Goal: Task Accomplishment & Management: Use online tool/utility

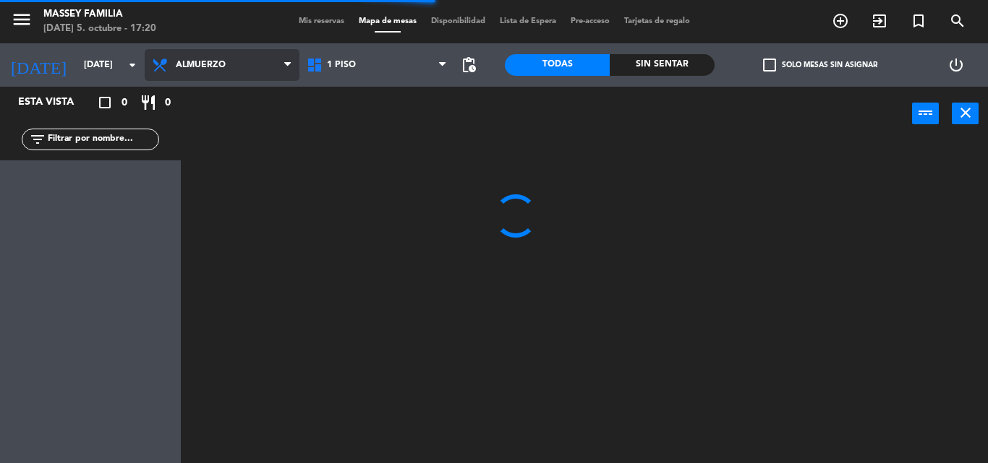
click at [290, 54] on span "Almuerzo" at bounding box center [222, 65] width 155 height 32
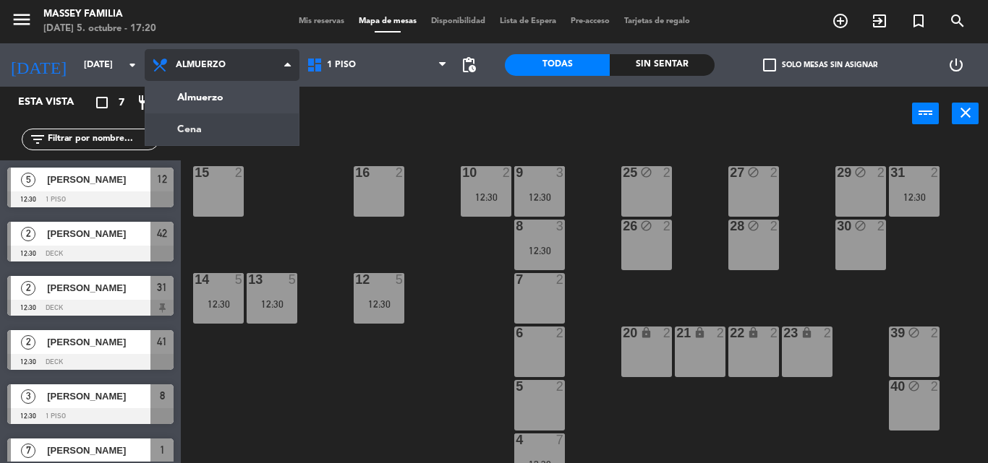
click at [237, 127] on ng-component "menu [PERSON_NAME] FAMILIA [DATE] 5. octubre - 17:20 Mis reservas Mapa de mesas…" at bounding box center [494, 231] width 988 height 463
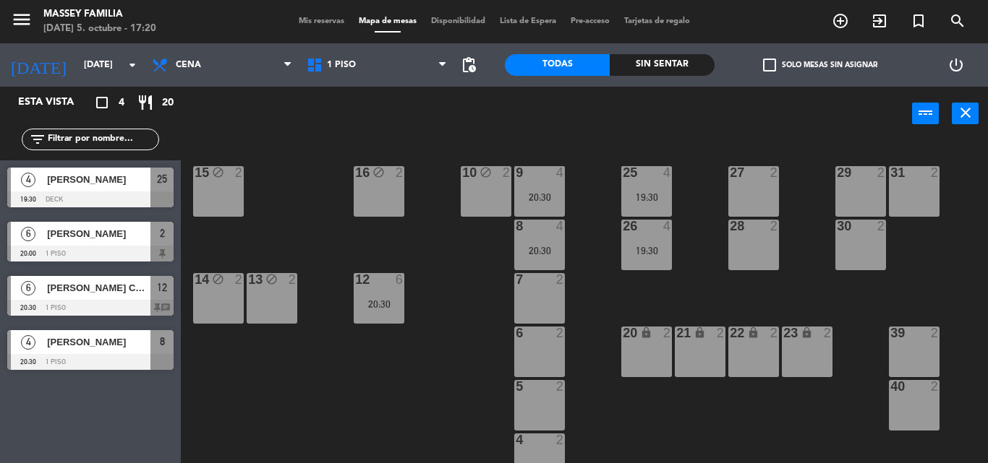
click at [858, 178] on div at bounding box center [860, 172] width 24 height 13
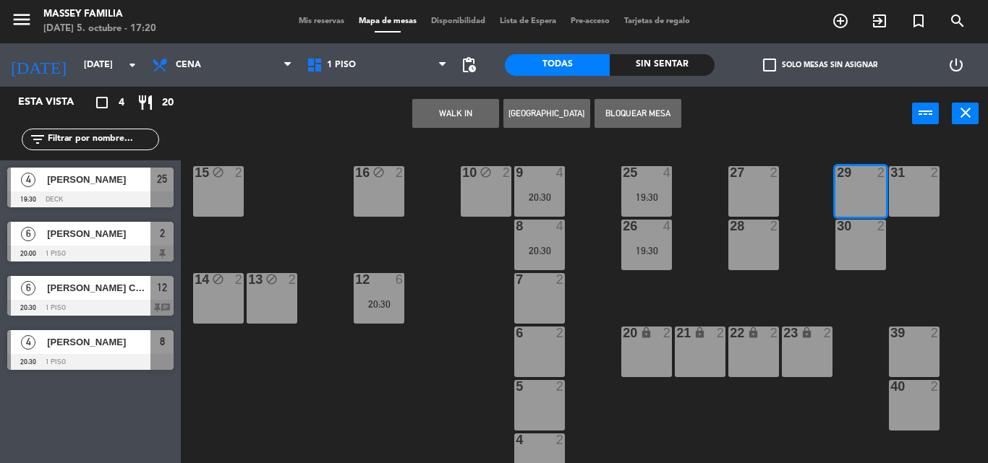
drag, startPoint x: 645, startPoint y: 111, endPoint x: 776, endPoint y: 186, distance: 150.6
click at [649, 114] on button "Bloquear Mesa" at bounding box center [637, 113] width 87 height 29
click at [864, 239] on div "30 2" at bounding box center [860, 245] width 51 height 51
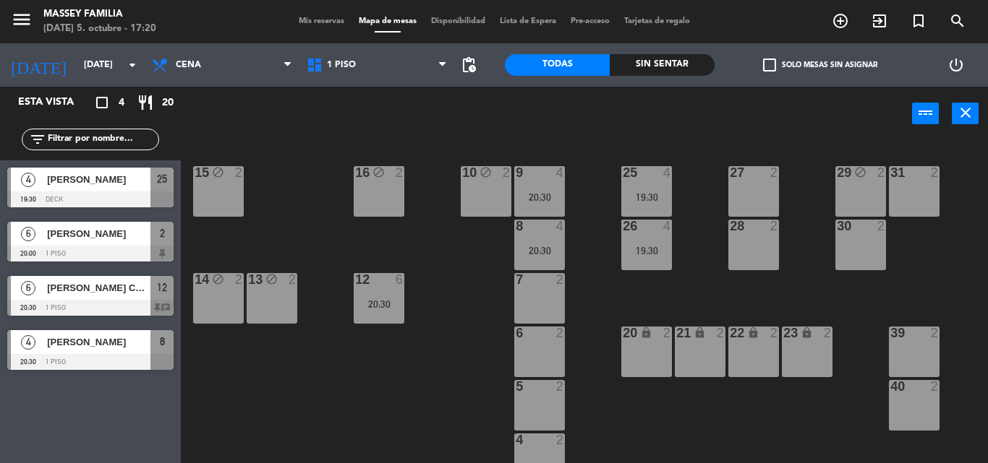
click at [852, 230] on div "30 2" at bounding box center [860, 245] width 51 height 51
drag, startPoint x: 876, startPoint y: 247, endPoint x: 680, endPoint y: 142, distance: 222.2
click at [876, 247] on div "30 2" at bounding box center [860, 245] width 51 height 51
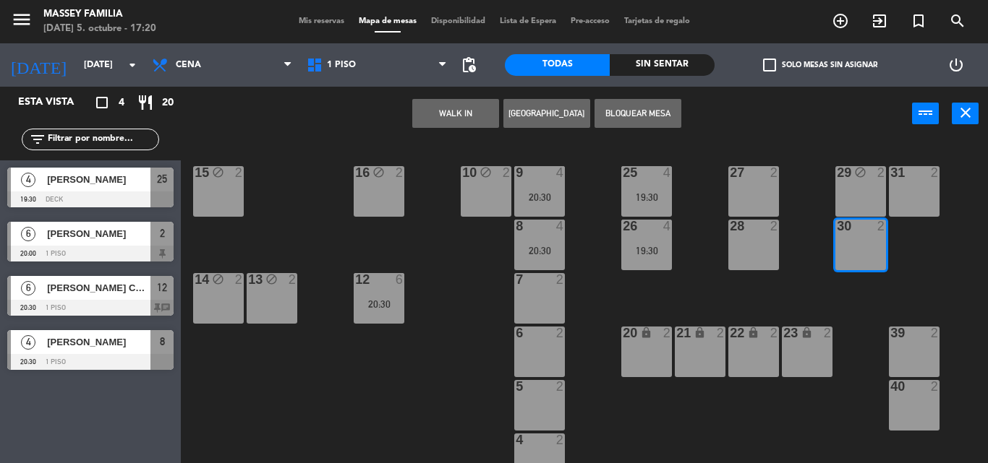
drag, startPoint x: 636, startPoint y: 111, endPoint x: 578, endPoint y: 383, distance: 278.0
click at [636, 112] on button "Bloquear Mesa" at bounding box center [637, 113] width 87 height 29
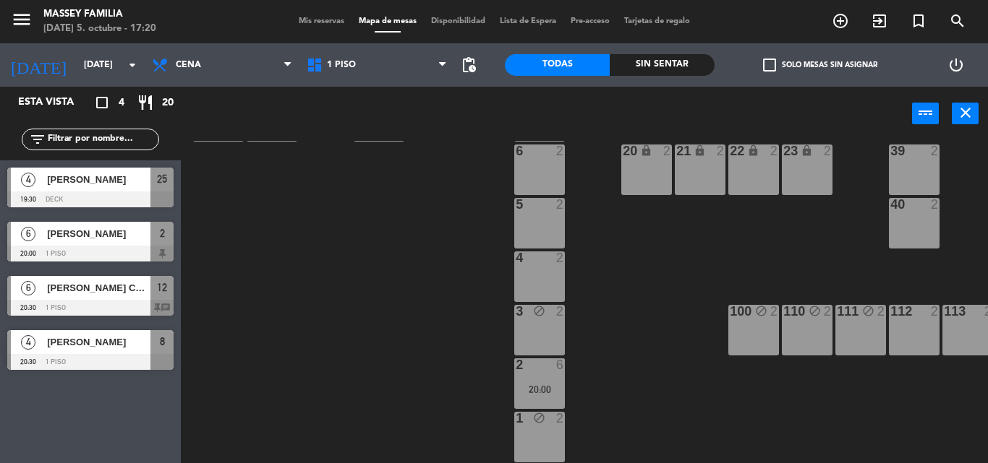
drag, startPoint x: 573, startPoint y: 454, endPoint x: 684, endPoint y: 463, distance: 111.0
click at [684, 463] on html "close × [PERSON_NAME] FAMILIA × chrome_reader_mode Listado de Reservas account_…" at bounding box center [494, 231] width 988 height 463
drag, startPoint x: 359, startPoint y: 338, endPoint x: 310, endPoint y: 460, distance: 131.5
click at [354, 346] on div "9 4 20:30 10 block 2 15 block 2 16 block 2 25 4 19:30 27 2 29 block 2 31 2 8 4 …" at bounding box center [589, 302] width 797 height 322
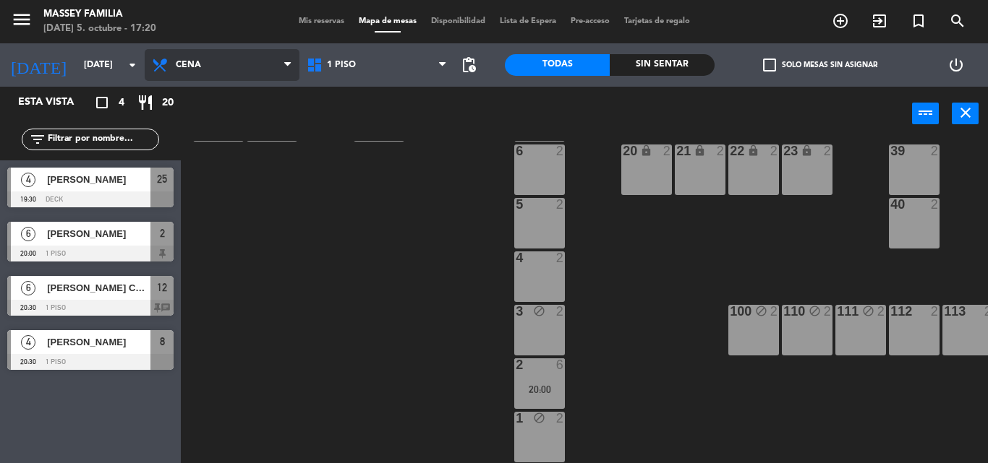
click at [220, 75] on span "Cena" at bounding box center [222, 65] width 155 height 32
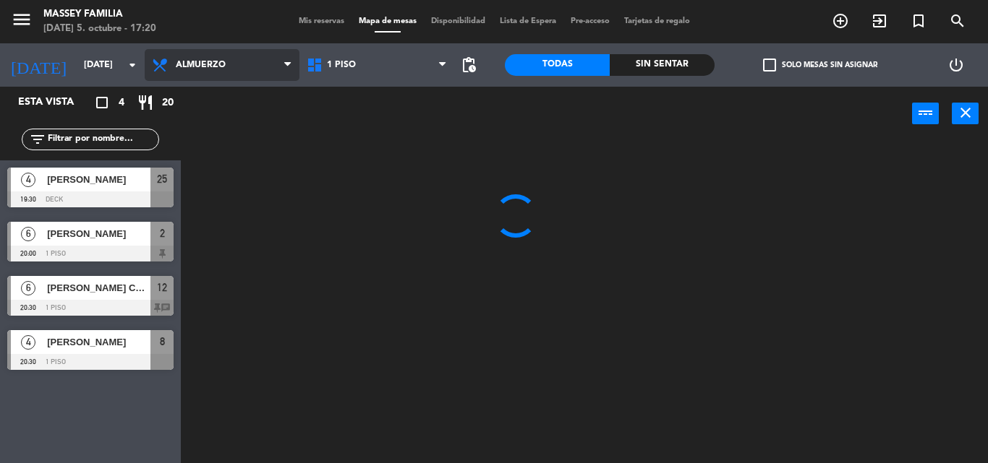
click at [221, 94] on ng-component "menu [PERSON_NAME] FAMILIA [DATE] 5. octubre - 17:20 Mis reservas Mapa de mesas…" at bounding box center [494, 231] width 988 height 463
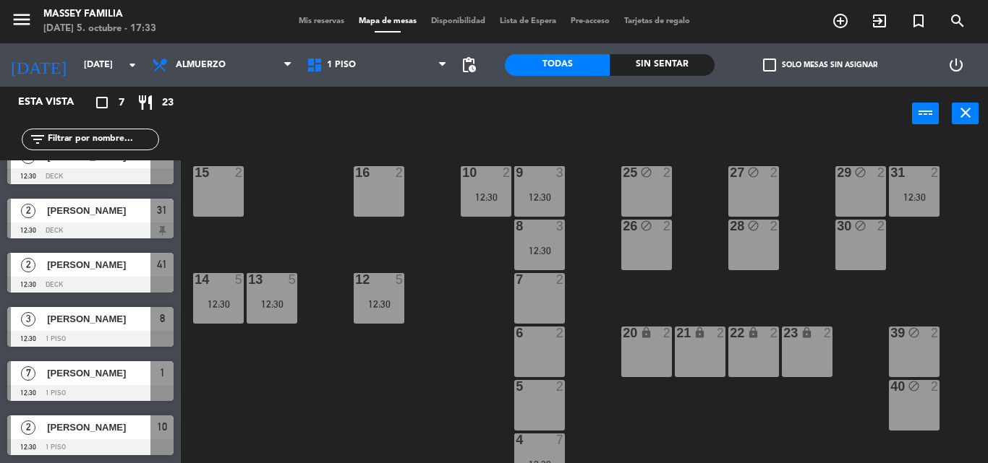
scroll to position [78, 0]
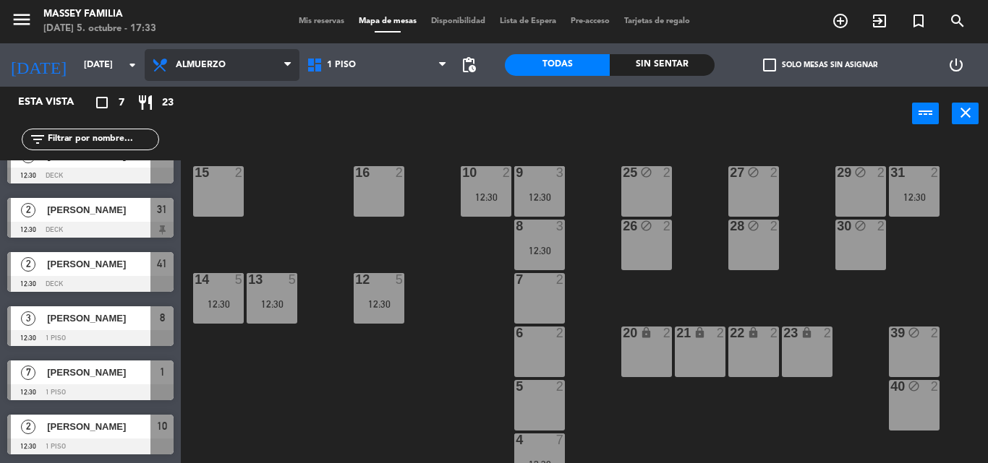
click at [205, 57] on span "Almuerzo" at bounding box center [222, 65] width 155 height 32
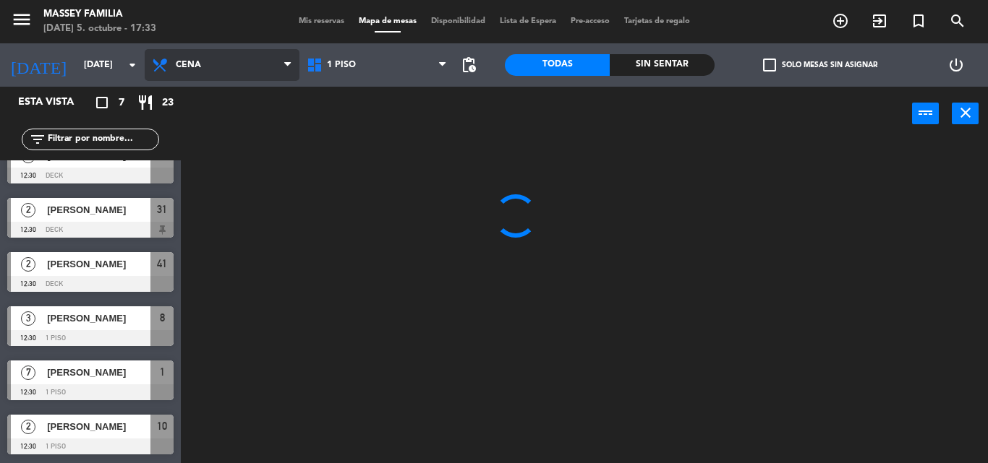
click at [189, 124] on ng-component "menu [PERSON_NAME] FAMILIA [DATE] 5. octubre - 17:33 Mis reservas Mapa de mesas…" at bounding box center [494, 231] width 988 height 463
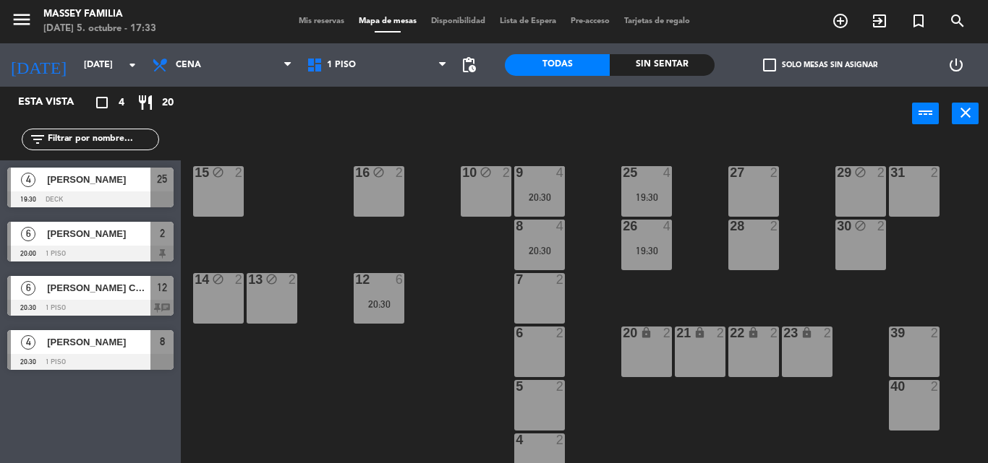
scroll to position [0, 0]
click at [550, 292] on div "7 2" at bounding box center [539, 298] width 51 height 51
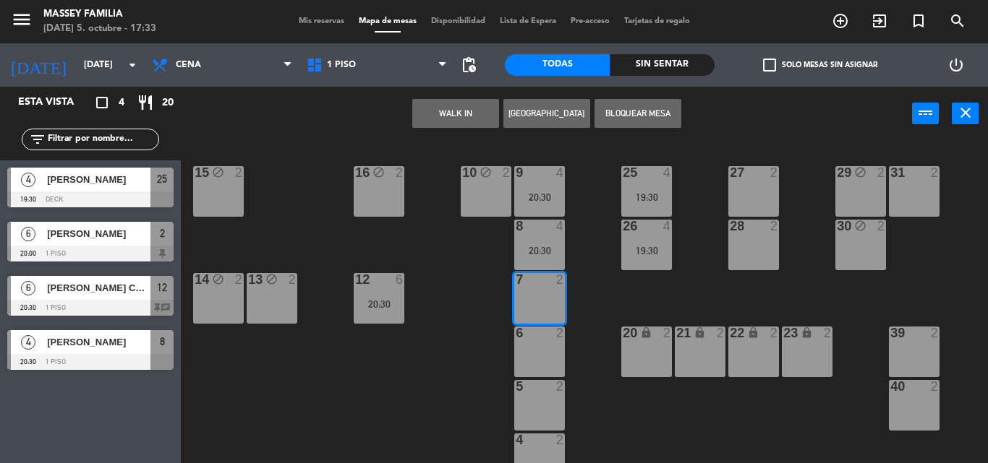
click at [657, 112] on button "Bloquear Mesa" at bounding box center [637, 113] width 87 height 29
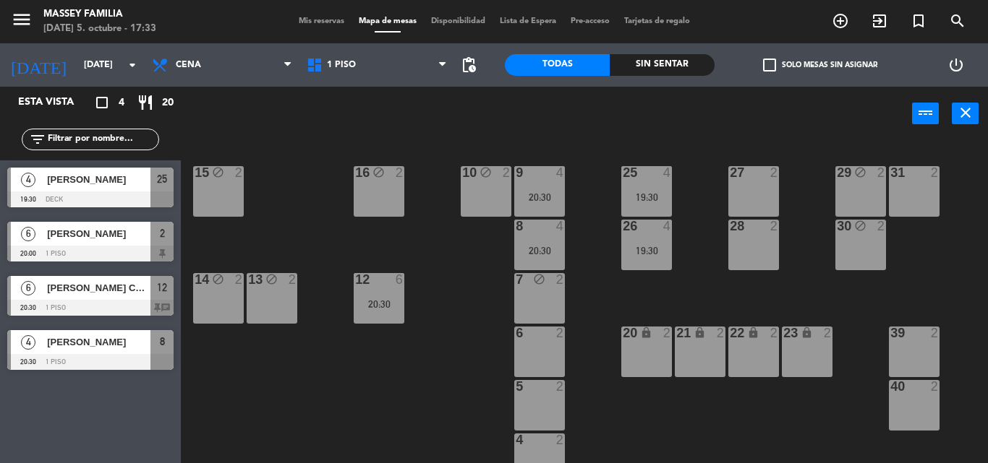
drag, startPoint x: 542, startPoint y: 354, endPoint x: 619, endPoint y: 160, distance: 208.4
click at [544, 351] on div "6 2" at bounding box center [539, 352] width 51 height 51
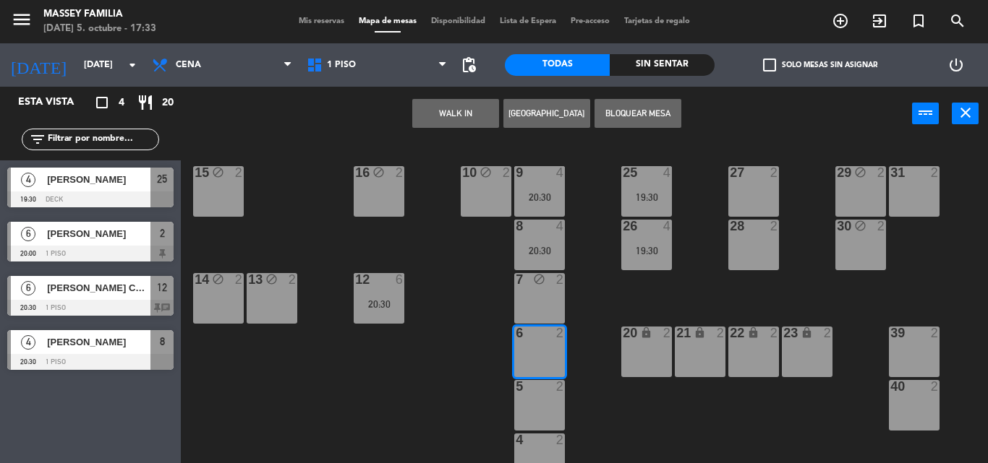
click at [641, 109] on button "Bloquear Mesa" at bounding box center [637, 113] width 87 height 29
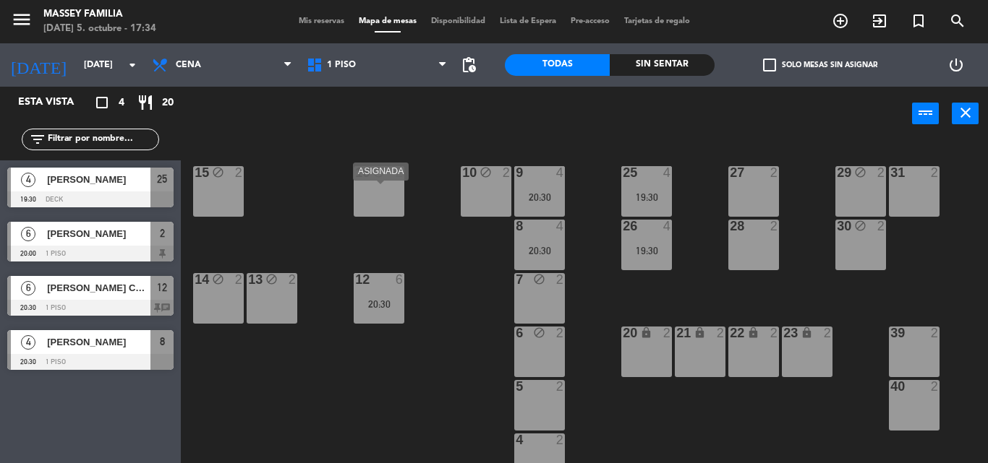
scroll to position [189, 0]
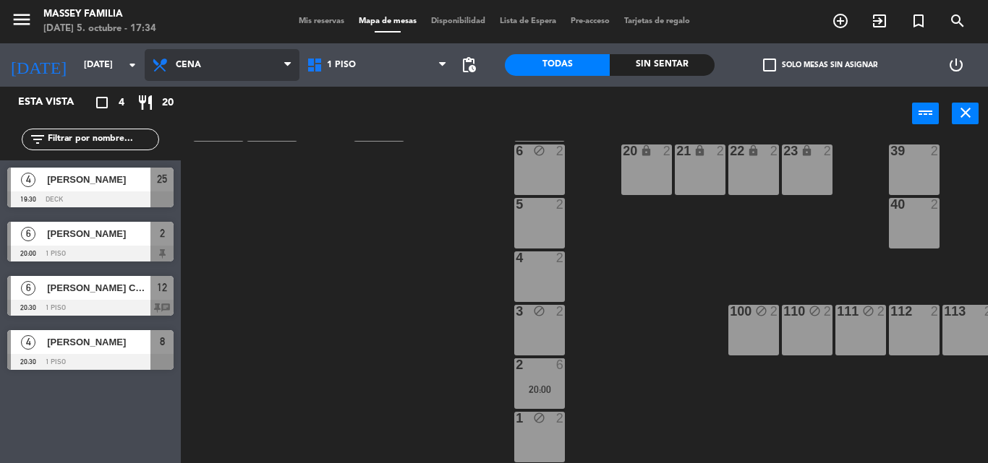
click at [202, 61] on span "Cena" at bounding box center [222, 65] width 155 height 32
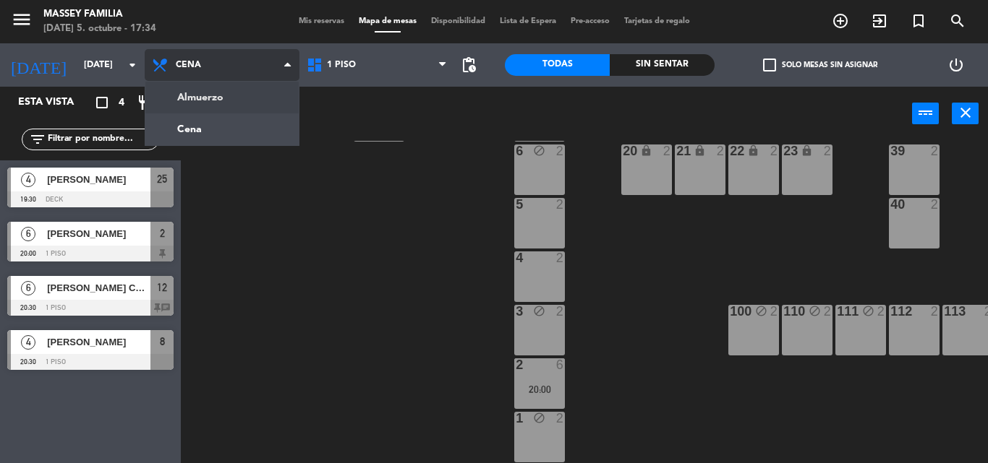
scroll to position [0, 0]
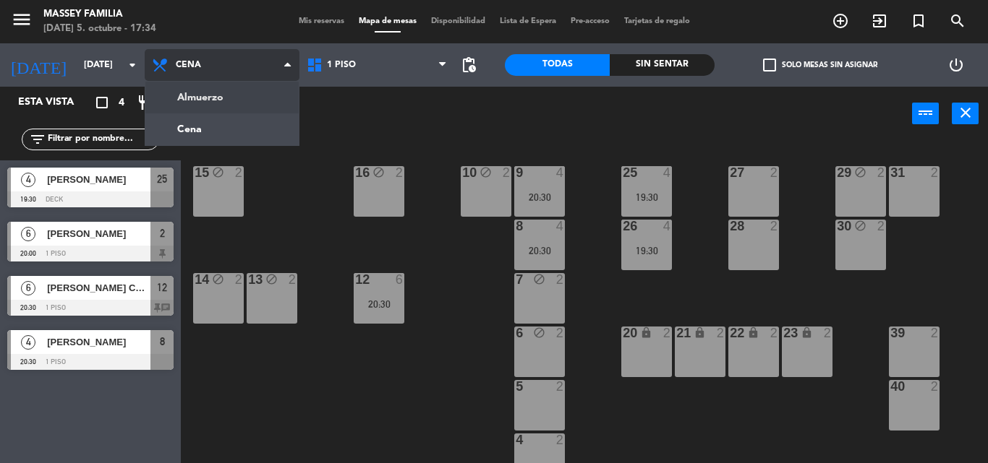
click at [210, 87] on ng-component "menu [PERSON_NAME] FAMILIA [DATE] 5. octubre - 17:34 Mis reservas Mapa de mesas…" at bounding box center [494, 231] width 988 height 463
